Goal: Find specific page/section: Find specific page/section

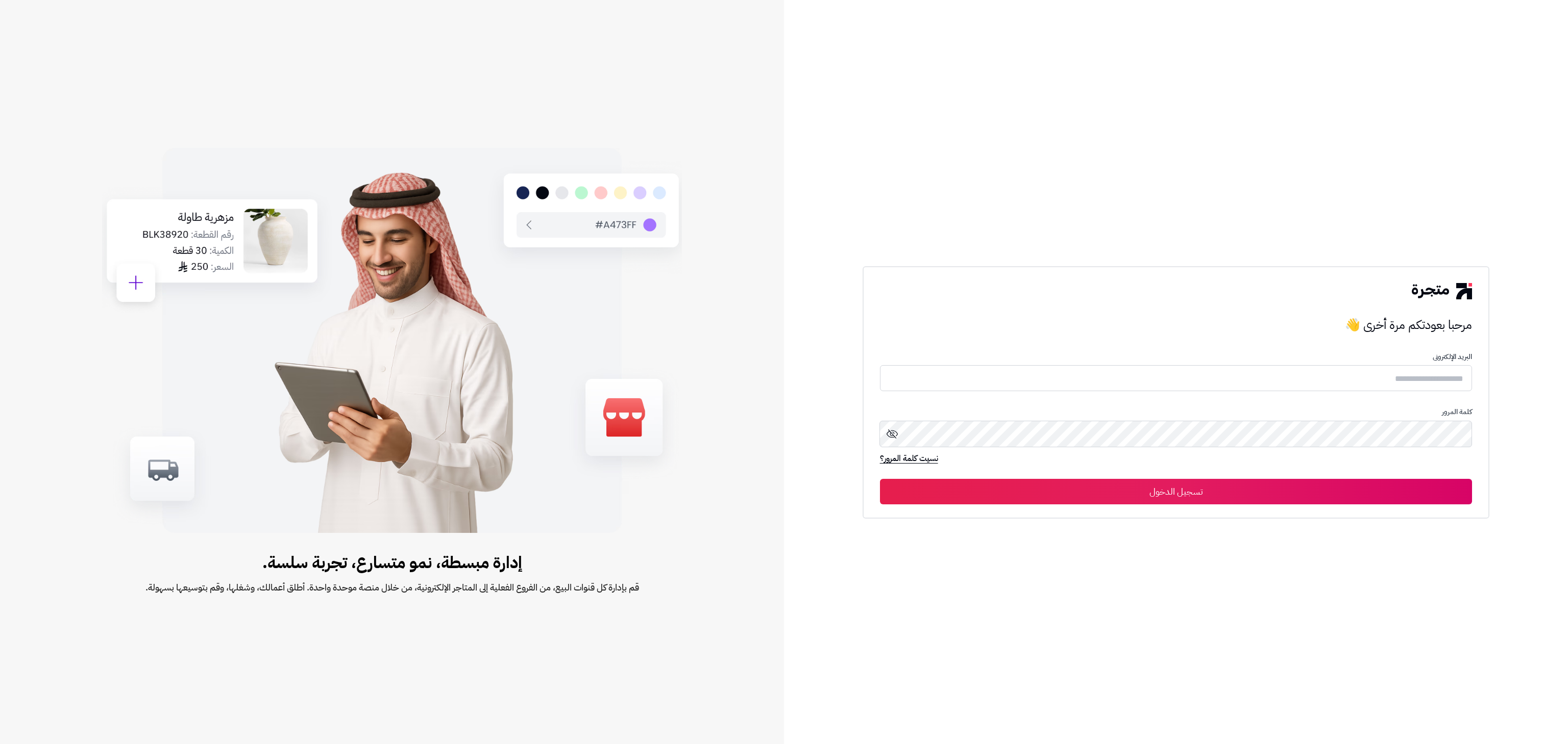
click at [1206, 366] on input "text" at bounding box center [1176, 378] width 593 height 26
type input "**********"
drag, startPoint x: 1197, startPoint y: 419, endPoint x: 1211, endPoint y: 448, distance: 32.2
click at [1211, 448] on div "كلمة المرور" at bounding box center [1176, 431] width 593 height 45
click at [880, 479] on button "تسجيل الدخول" at bounding box center [1176, 491] width 593 height 25
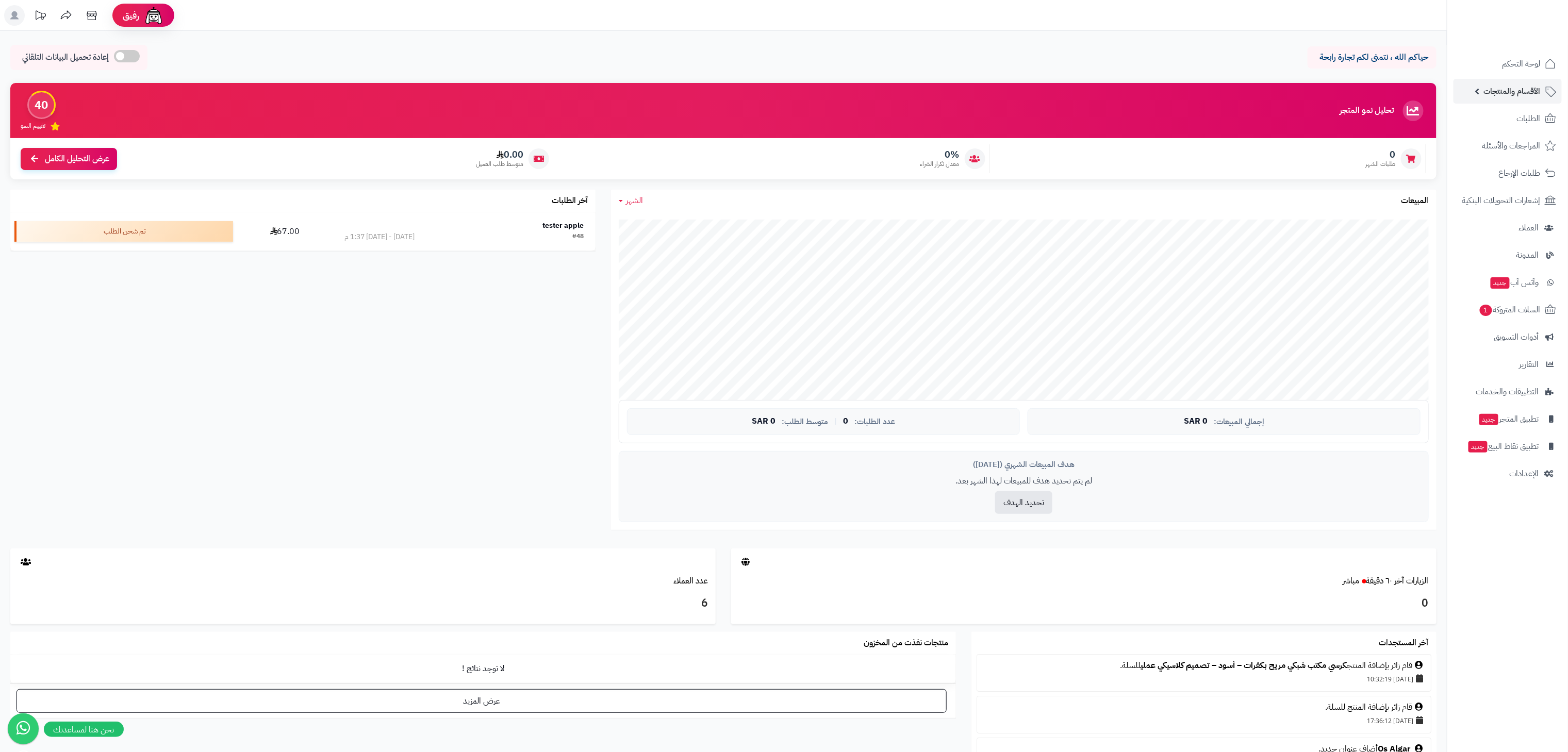
click at [1493, 88] on span "الأقسام والمنتجات" at bounding box center [1512, 91] width 57 height 15
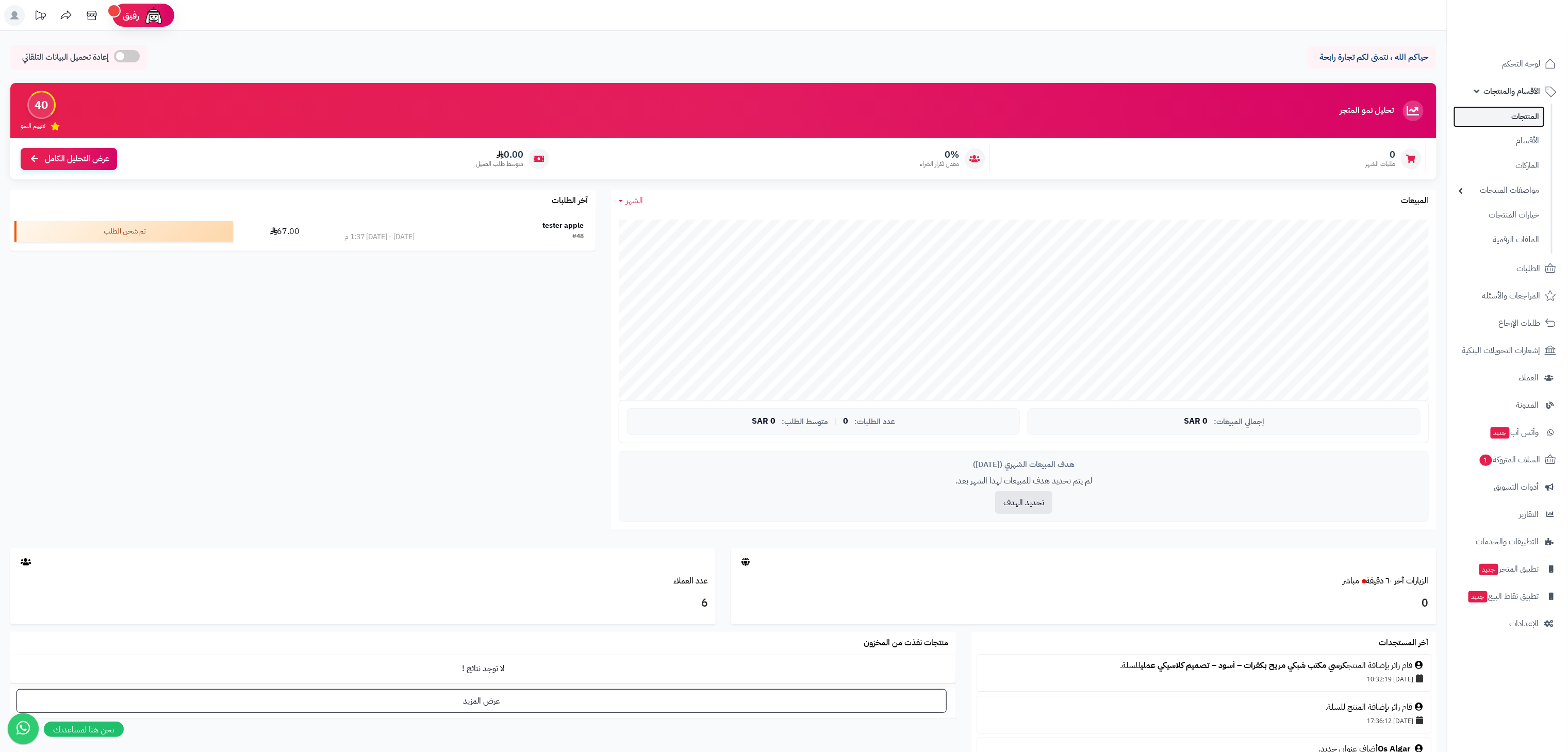
click at [1485, 125] on link "المنتجات" at bounding box center [1499, 116] width 91 height 21
